Goal: Transaction & Acquisition: Purchase product/service

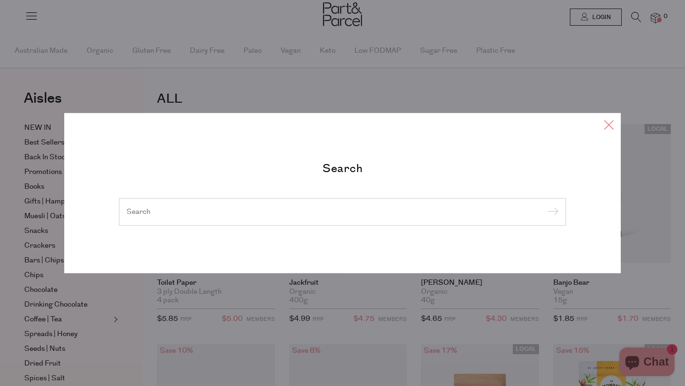
click at [605, 125] on icon at bounding box center [609, 125] width 14 height 14
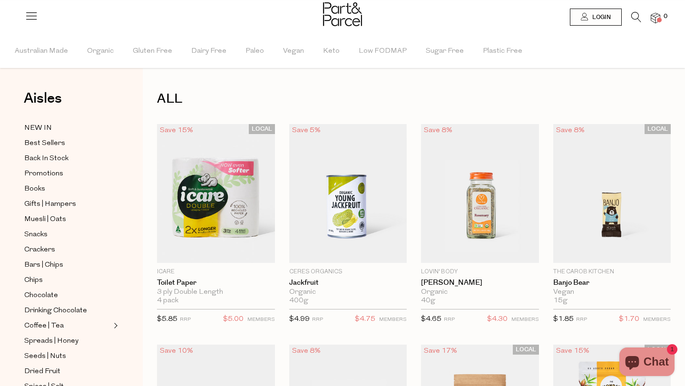
click at [635, 19] on icon at bounding box center [636, 17] width 10 height 10
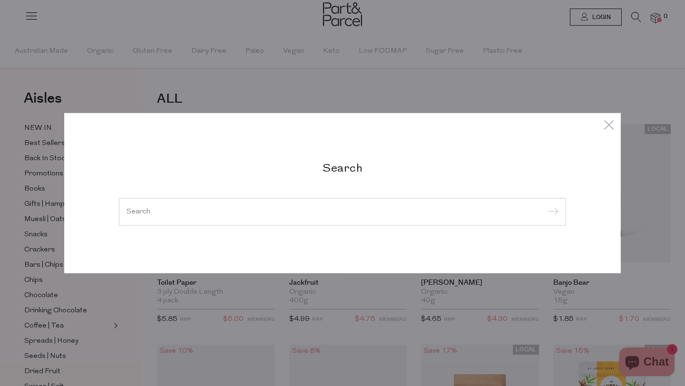
click at [268, 214] on input "search" at bounding box center [343, 211] width 432 height 7
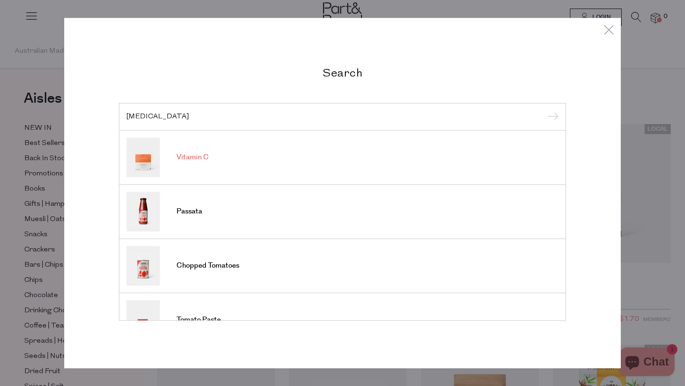
type input "[MEDICAL_DATA]"
click at [544, 110] on input "submit" at bounding box center [551, 117] width 14 height 14
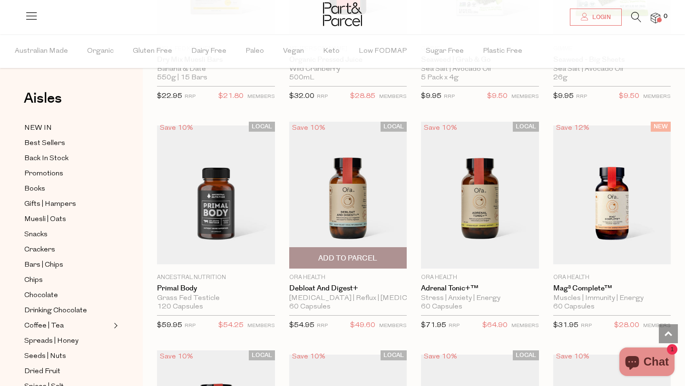
scroll to position [1079, 0]
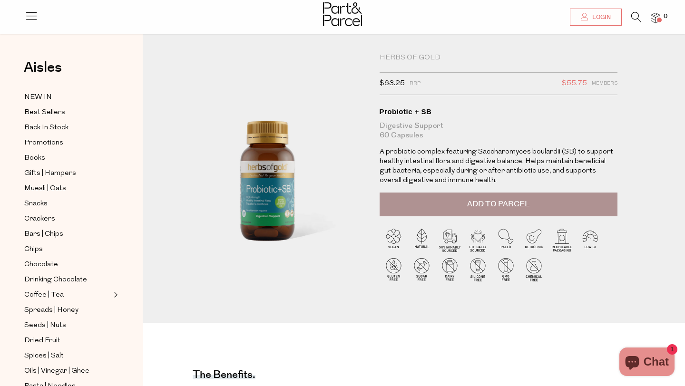
scroll to position [12, 0]
